Goal: Information Seeking & Learning: Learn about a topic

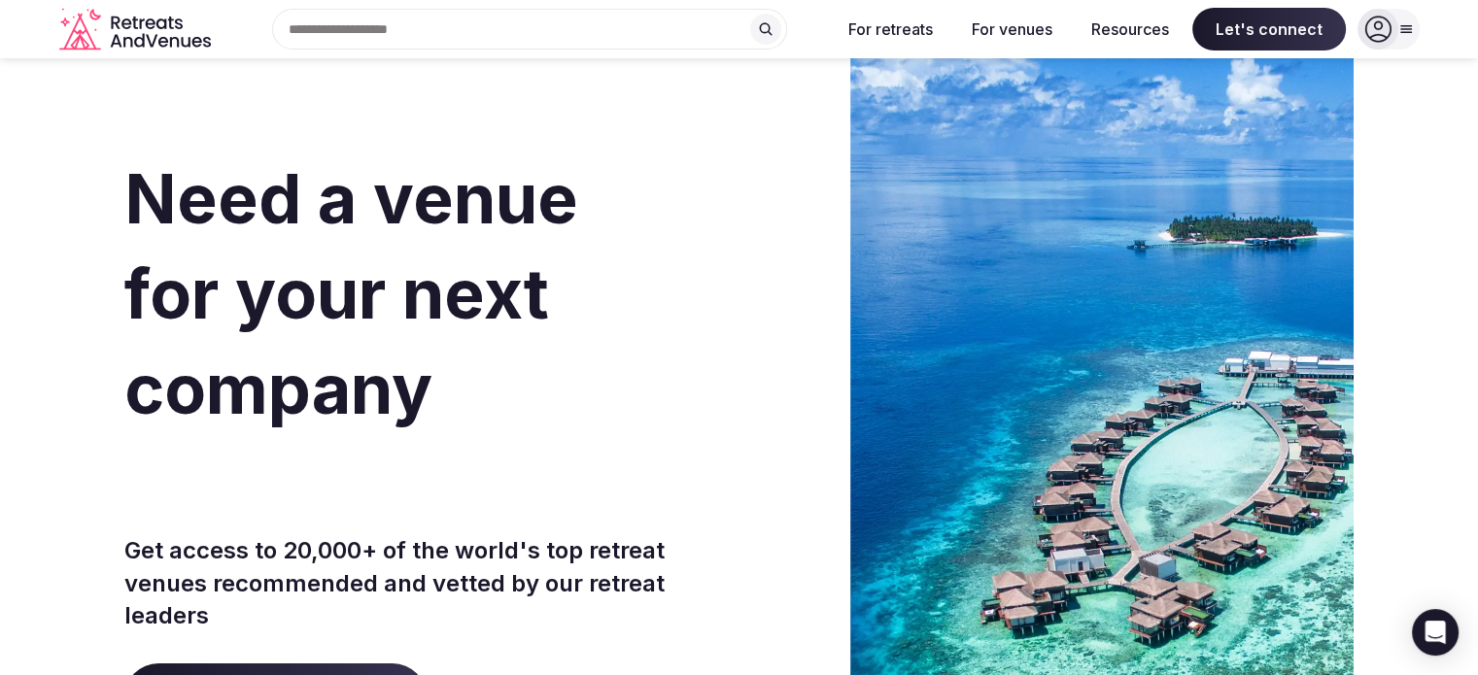
click at [1405, 37] on icon at bounding box center [1406, 29] width 16 height 16
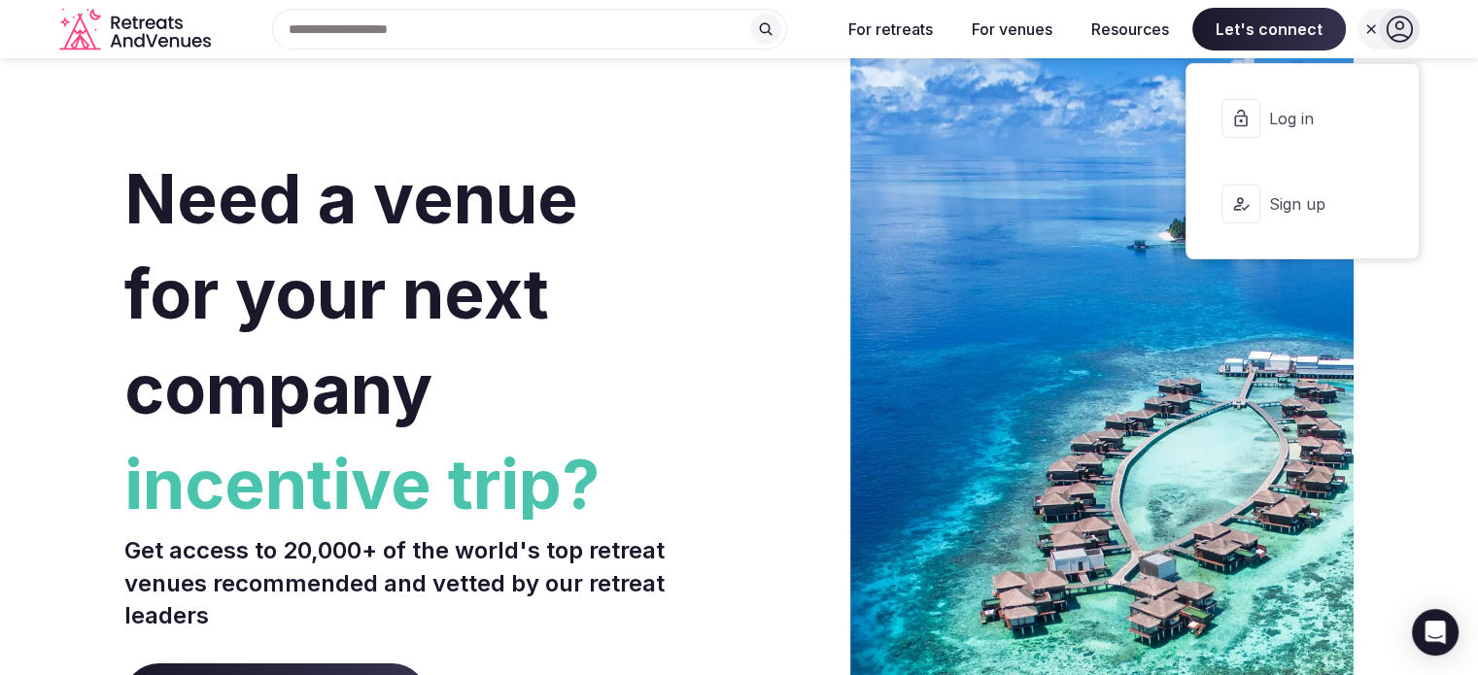
click at [1450, 76] on section "Need a venue for your next company incentive trip? Get access to 20,000+ of the…" at bounding box center [739, 581] width 1478 height 1171
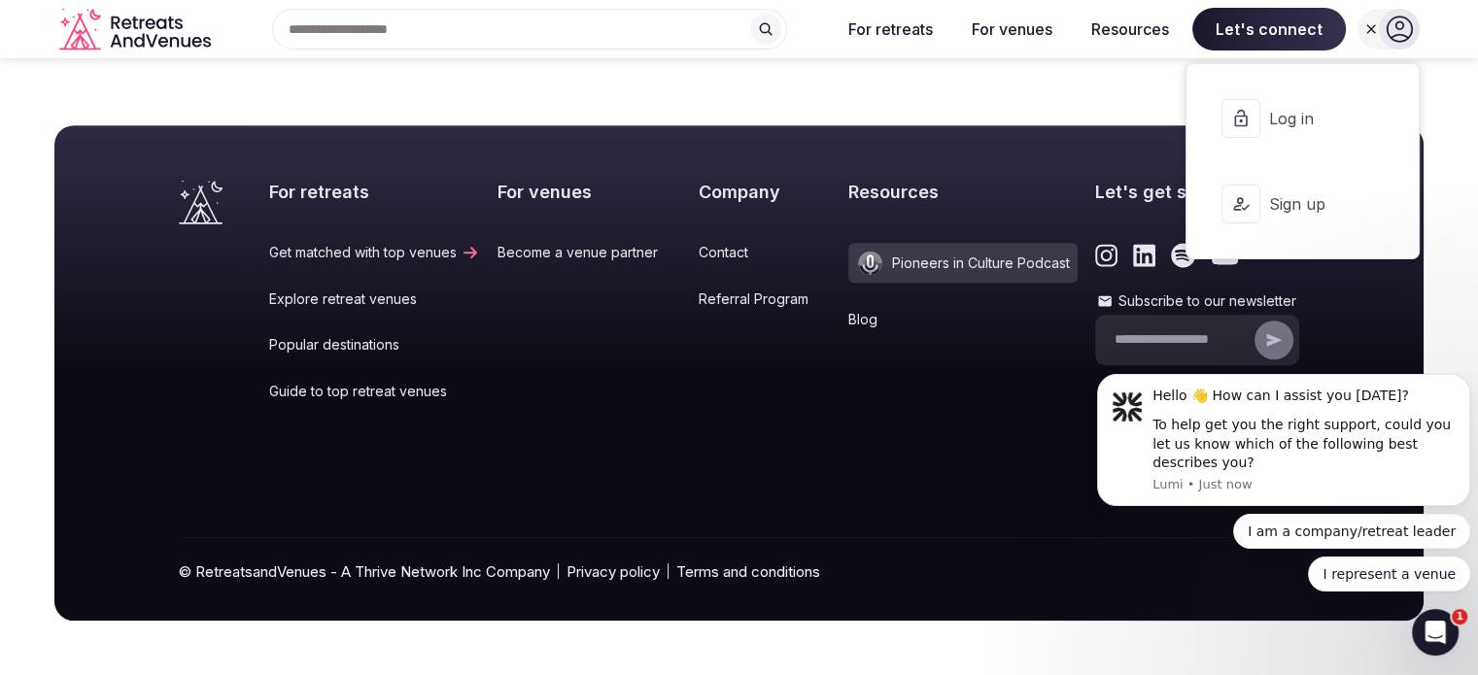
scroll to position [9889, 0]
click at [1366, 33] on icon at bounding box center [1370, 28] width 9 height 9
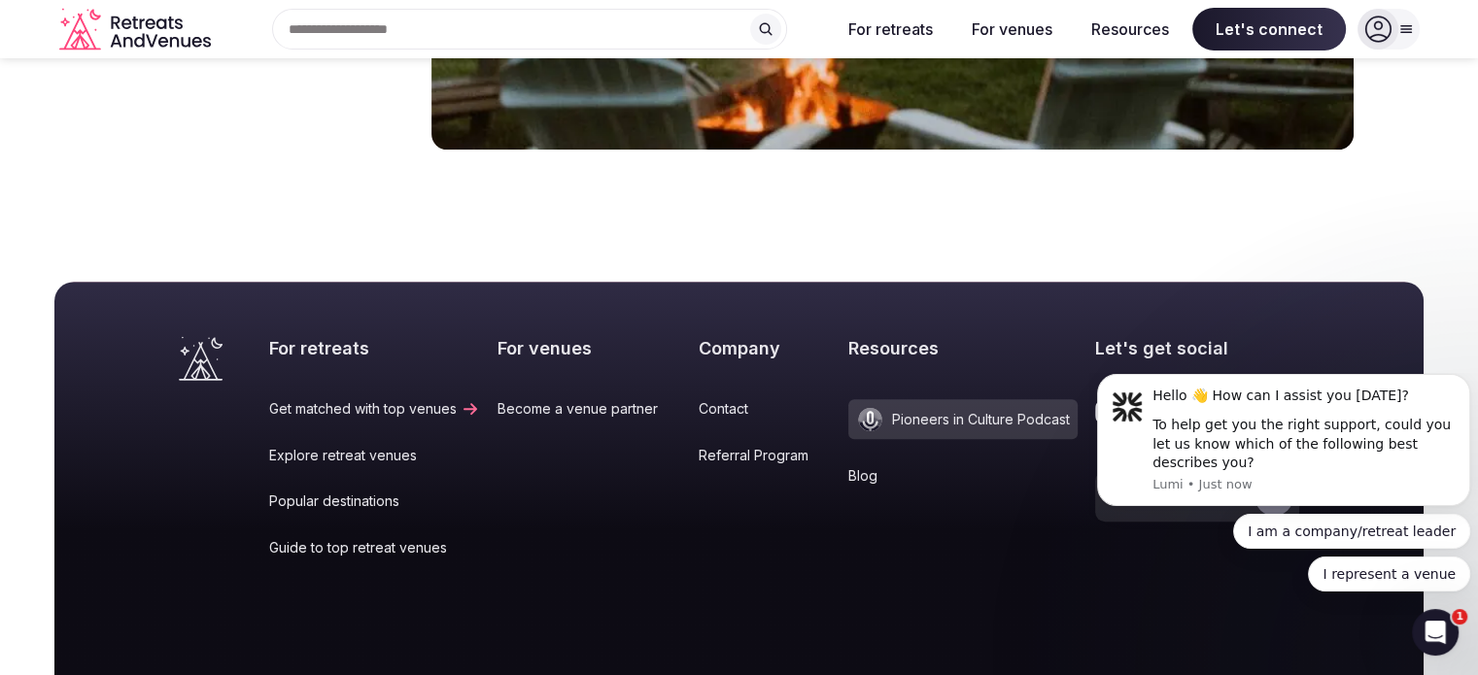
scroll to position [7945, 0]
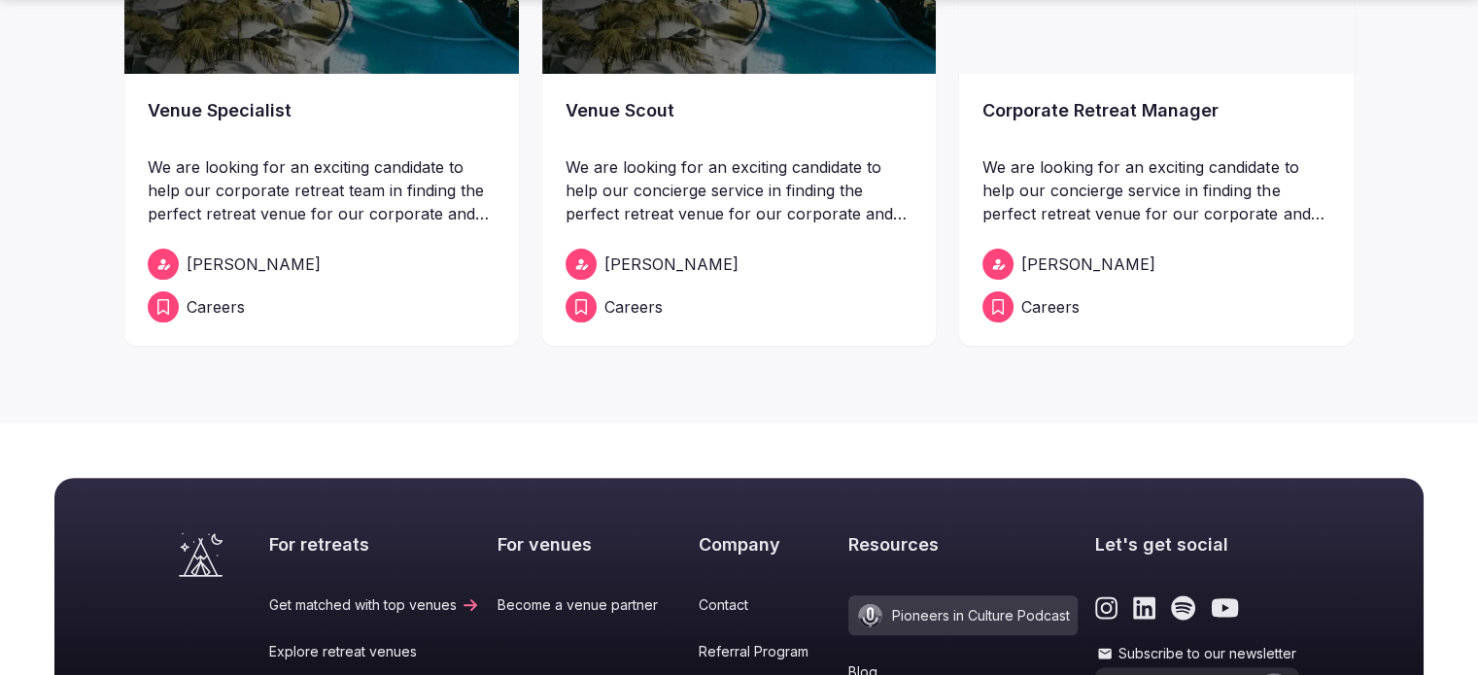
scroll to position [518, 0]
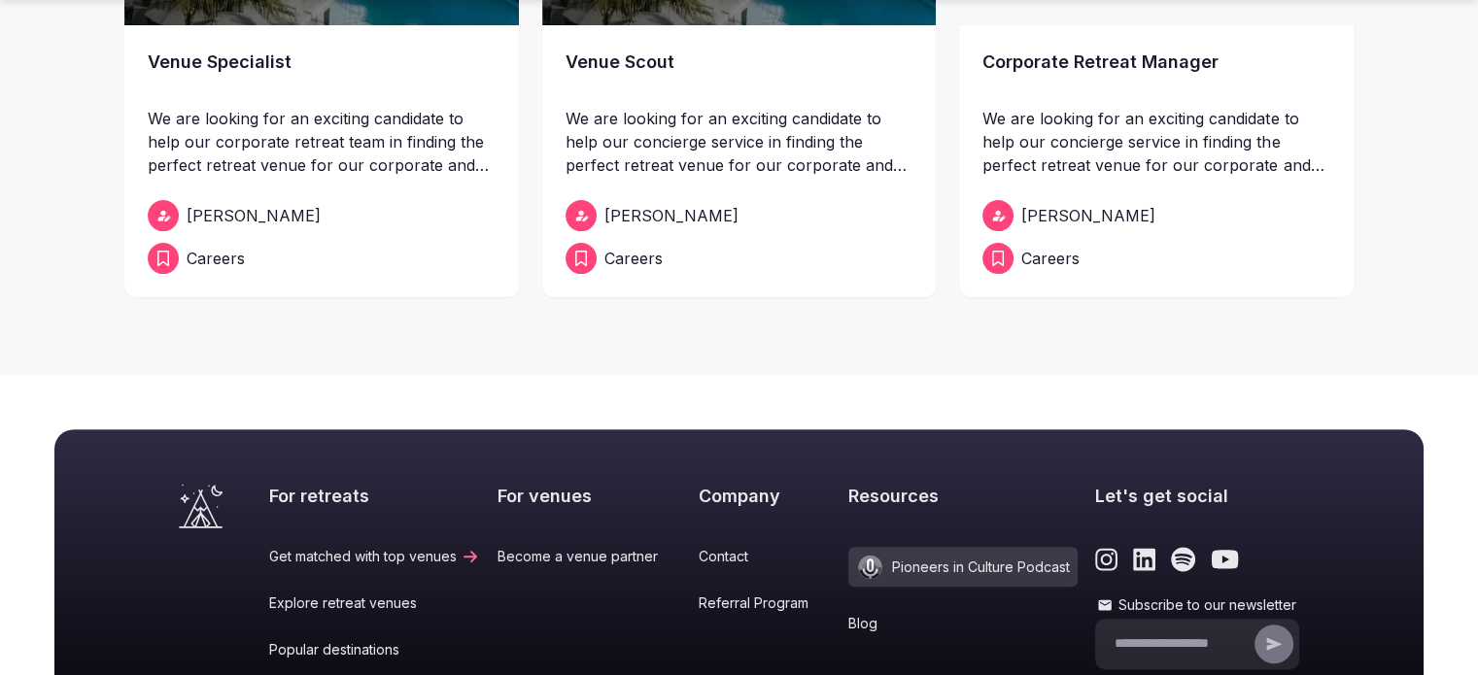
click at [335, 103] on link "Venue Specialist" at bounding box center [322, 76] width 348 height 54
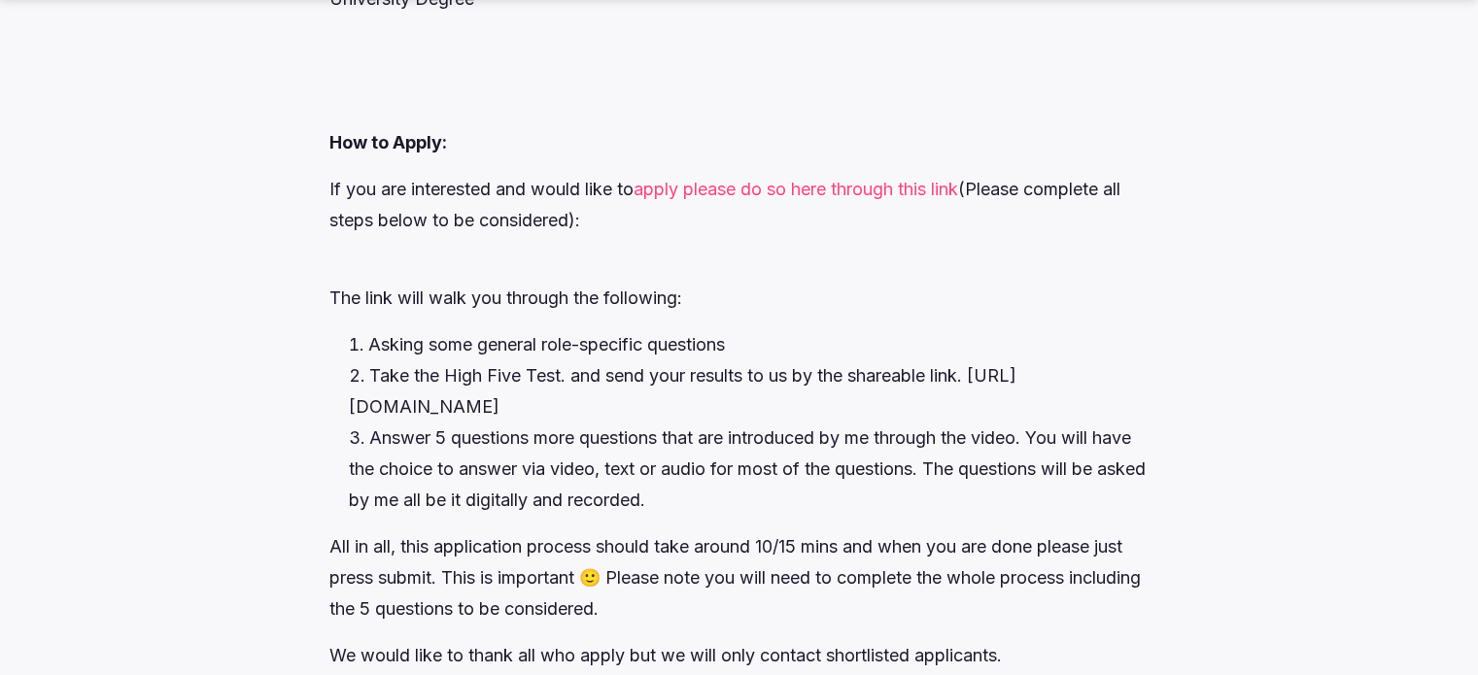
scroll to position [4016, 0]
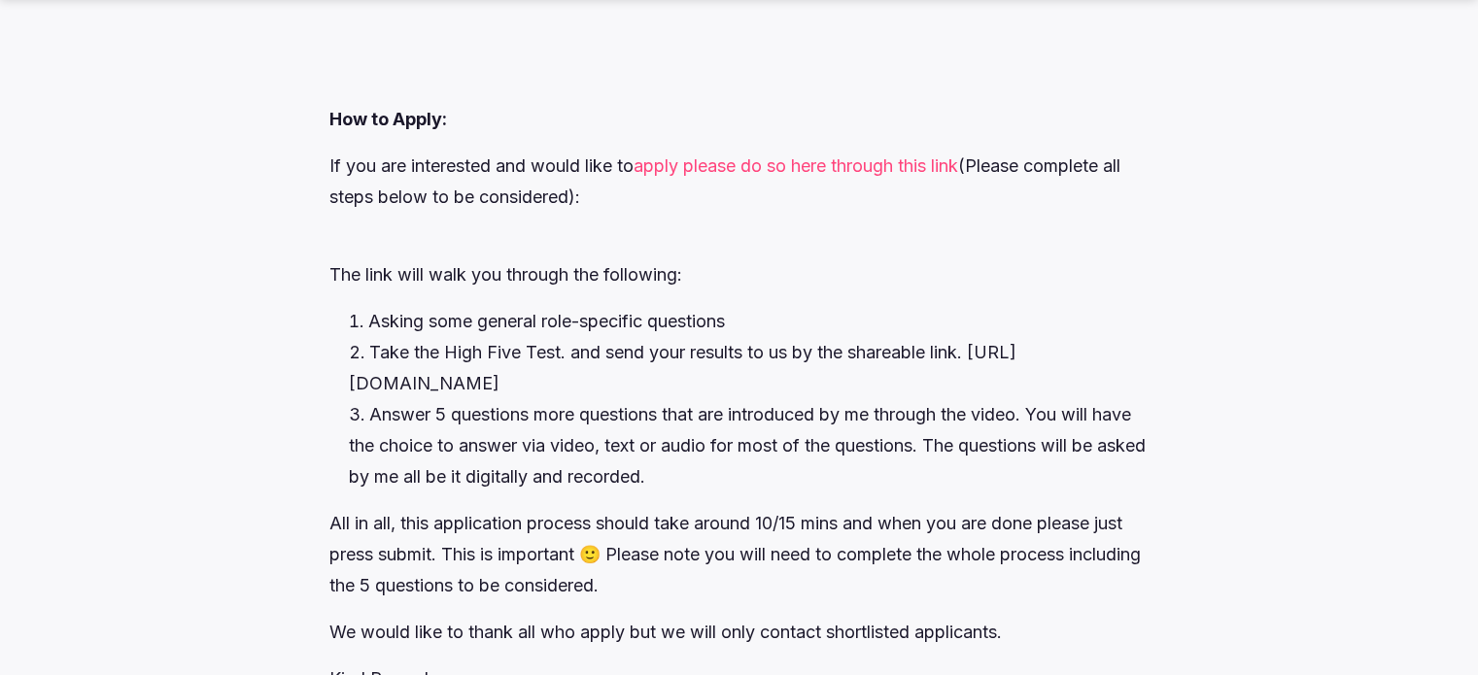
scroll to position [518, 0]
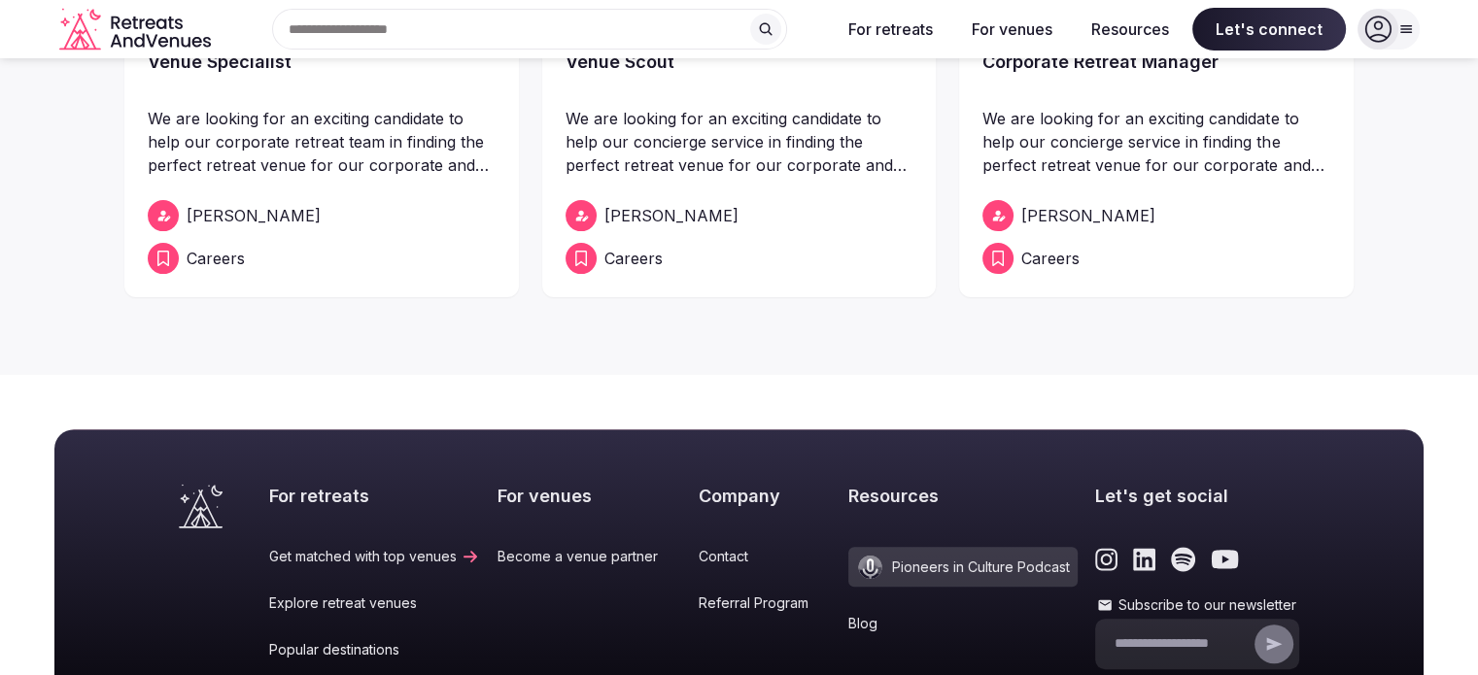
click at [679, 103] on link "Venue Scout" at bounding box center [740, 76] width 348 height 54
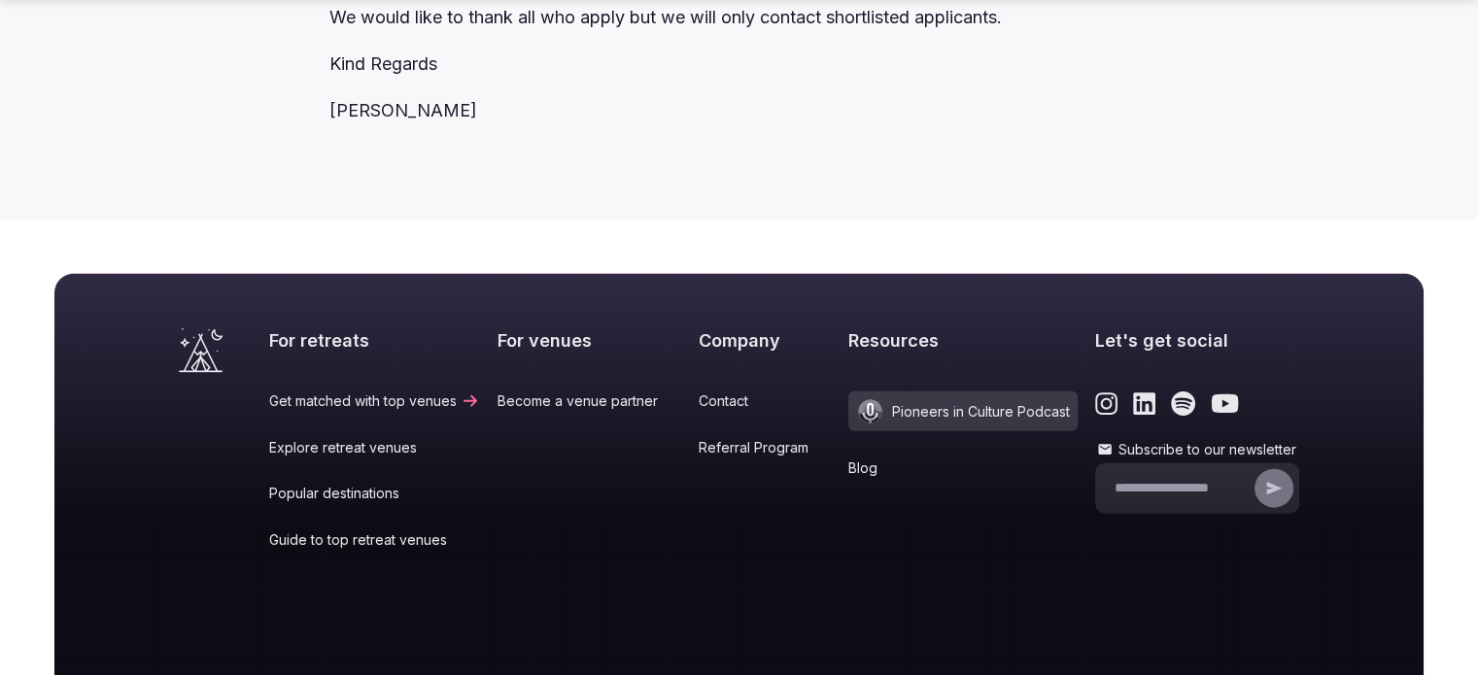
scroll to position [4276, 0]
